Goal: Find specific page/section: Find specific page/section

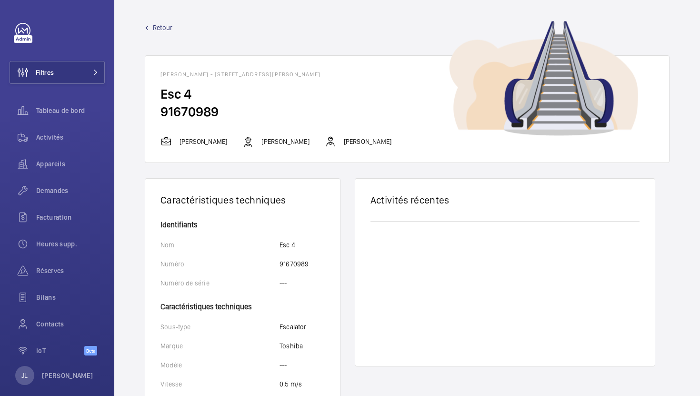
scroll to position [329, 0]
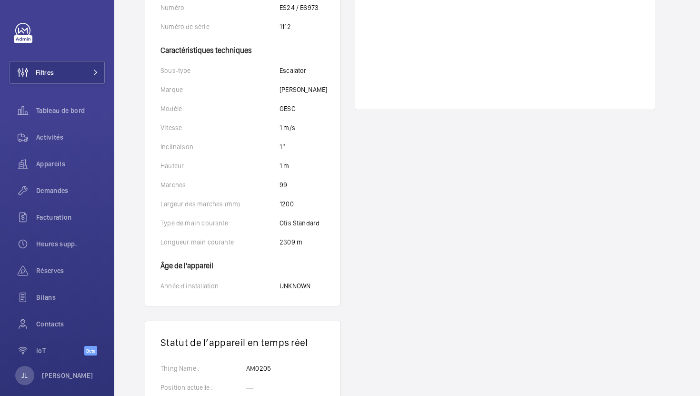
scroll to position [324, 0]
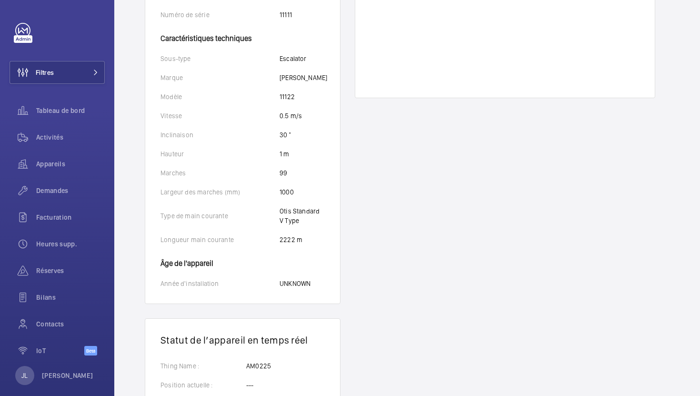
scroll to position [339, 0]
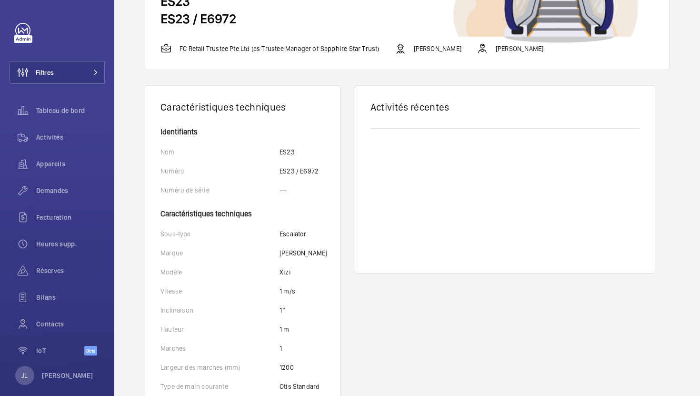
scroll to position [329, 0]
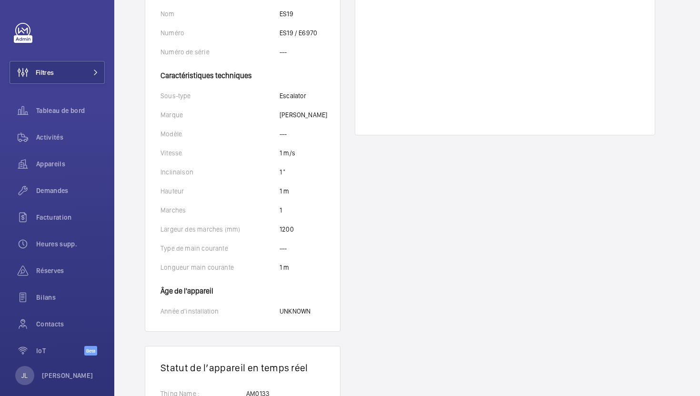
scroll to position [329, 0]
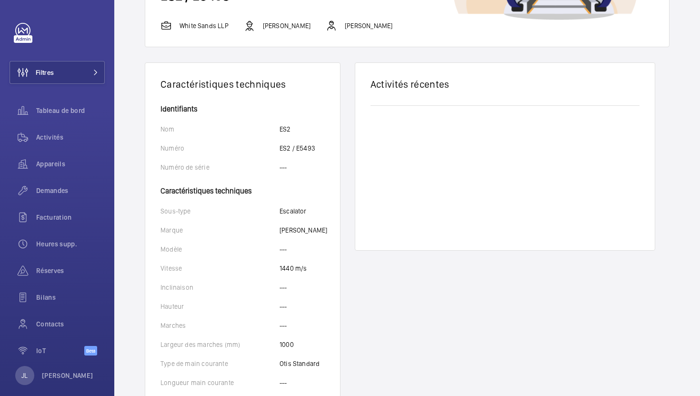
scroll to position [329, 0]
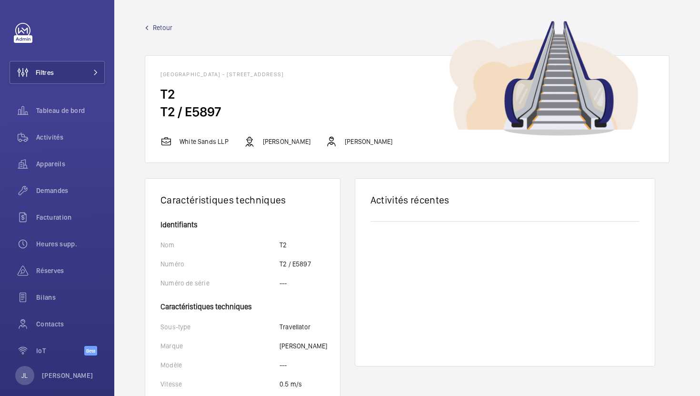
scroll to position [329, 0]
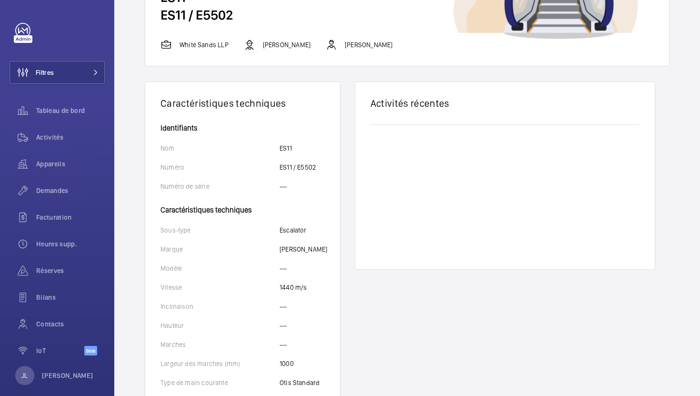
scroll to position [329, 0]
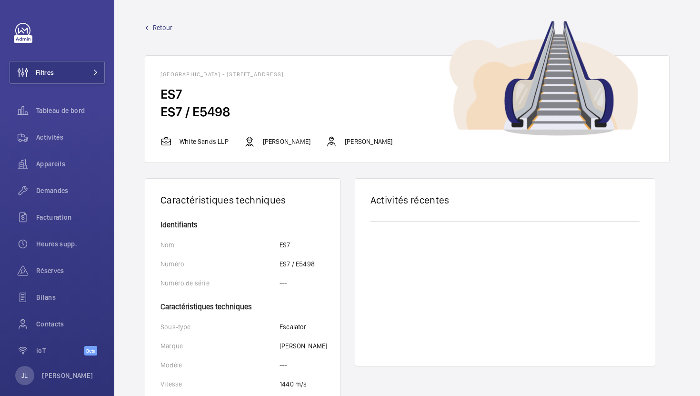
scroll to position [329, 0]
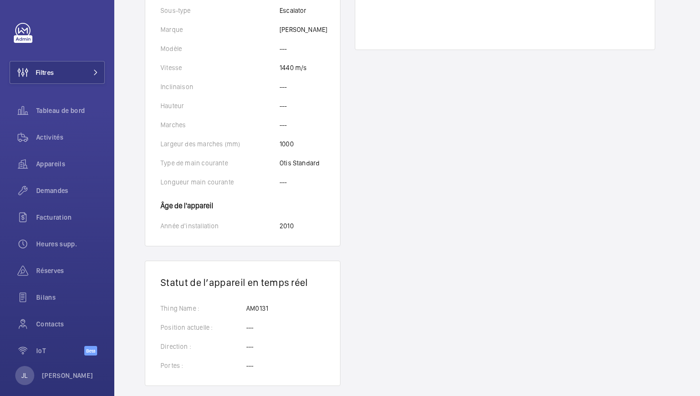
scroll to position [329, 0]
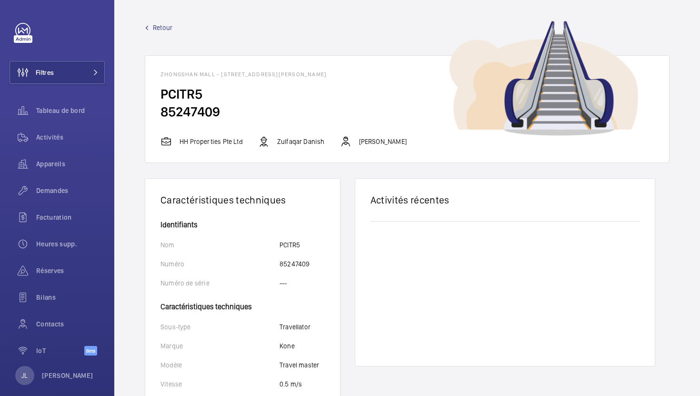
scroll to position [329, 0]
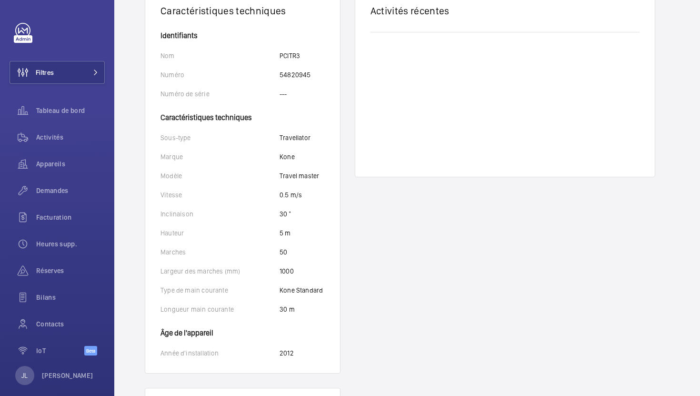
scroll to position [329, 0]
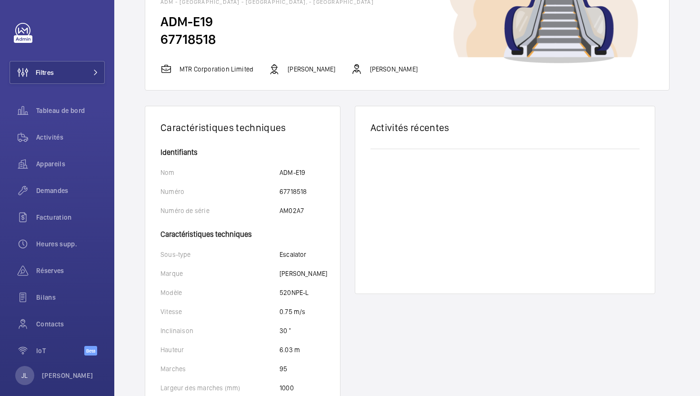
scroll to position [329, 0]
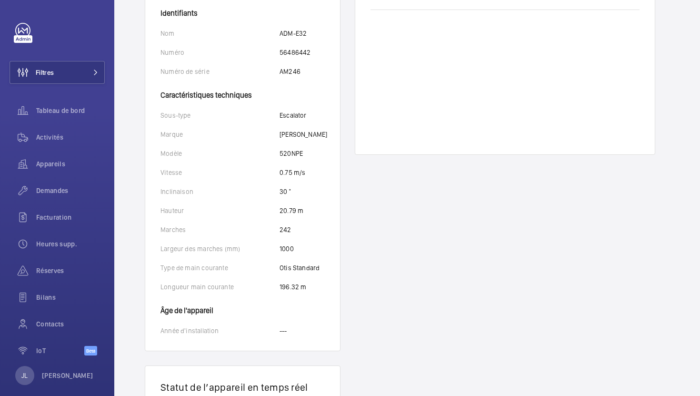
scroll to position [329, 0]
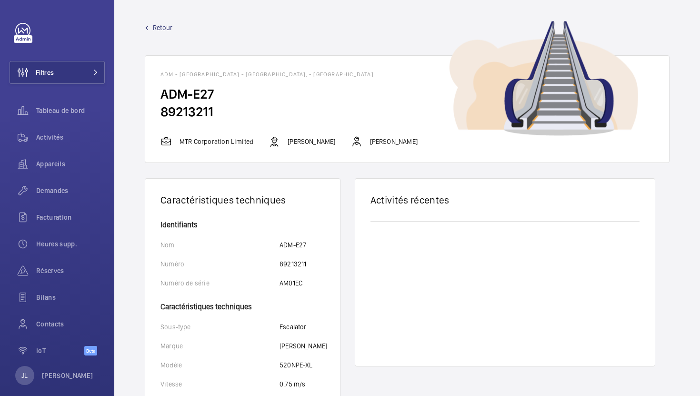
scroll to position [329, 0]
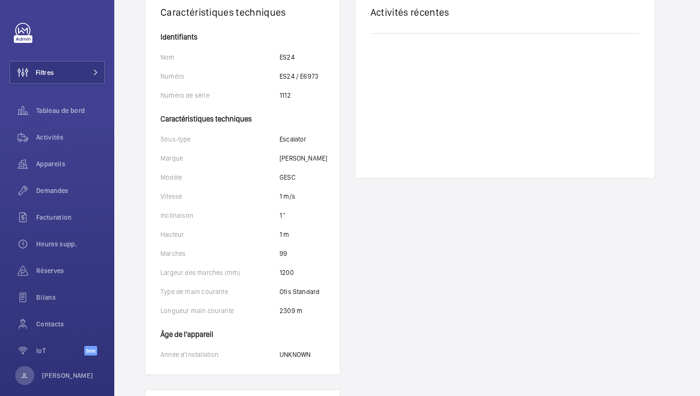
scroll to position [329, 0]
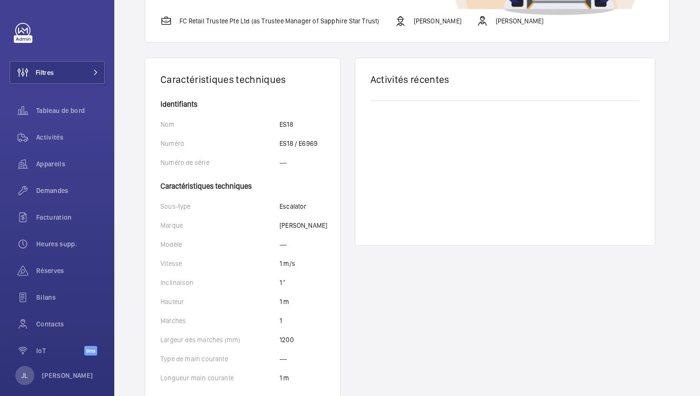
scroll to position [329, 0]
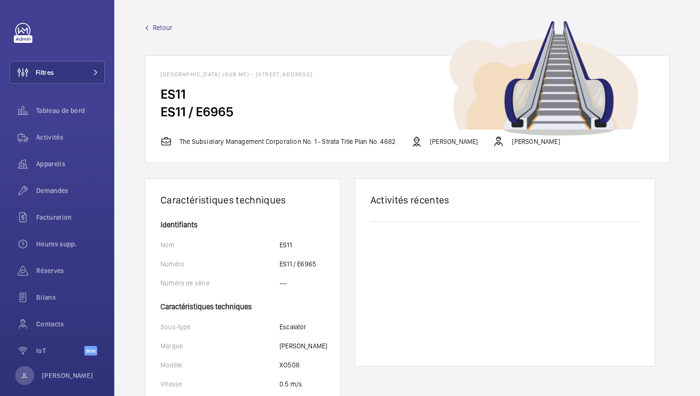
scroll to position [329, 0]
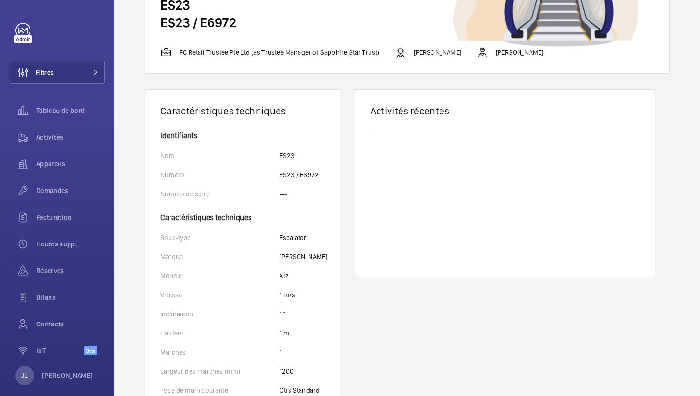
scroll to position [329, 0]
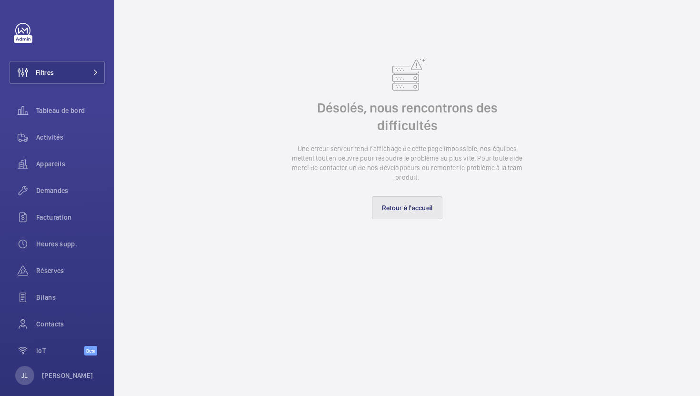
click at [419, 211] on link "Retour à l'accueil" at bounding box center [407, 207] width 71 height 23
click at [395, 209] on link "Retour à l'accueil" at bounding box center [407, 207] width 71 height 23
click at [402, 227] on wm-front-async-data-loader "Désolés, nous rencontrons des difficultés Une erreur serveur rend l’affichage d…" at bounding box center [407, 198] width 525 height 350
click at [418, 212] on link "Retour à l'accueil" at bounding box center [407, 207] width 71 height 23
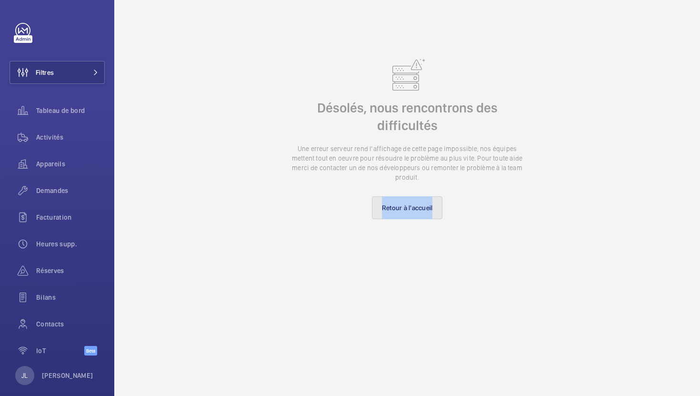
click at [418, 212] on link "Retour à l'accueil" at bounding box center [407, 207] width 71 height 23
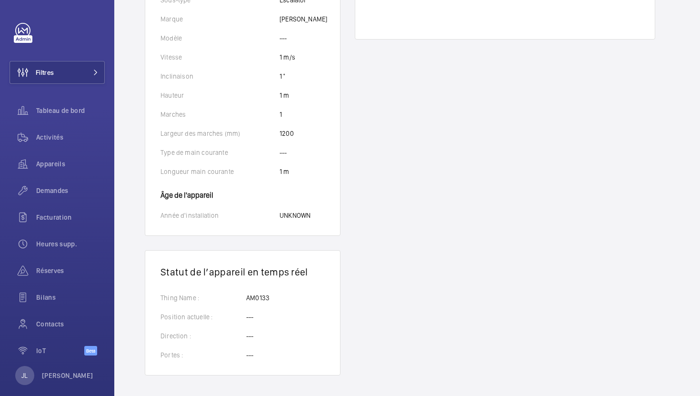
scroll to position [329, 0]
